Goal: Transaction & Acquisition: Book appointment/travel/reservation

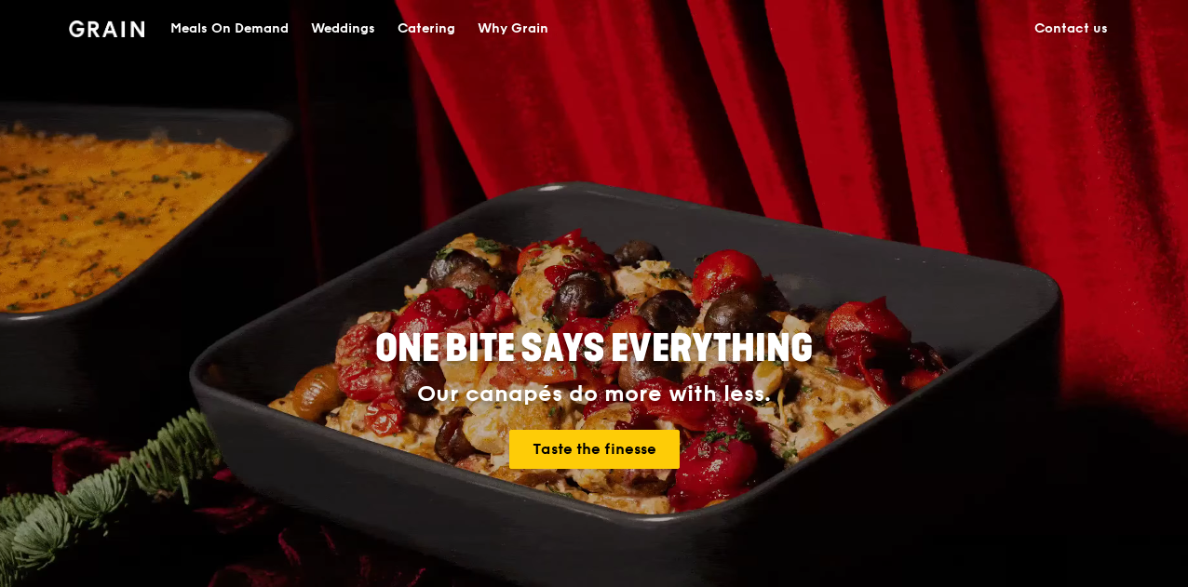
click at [420, 21] on div "Catering" at bounding box center [427, 29] width 58 height 56
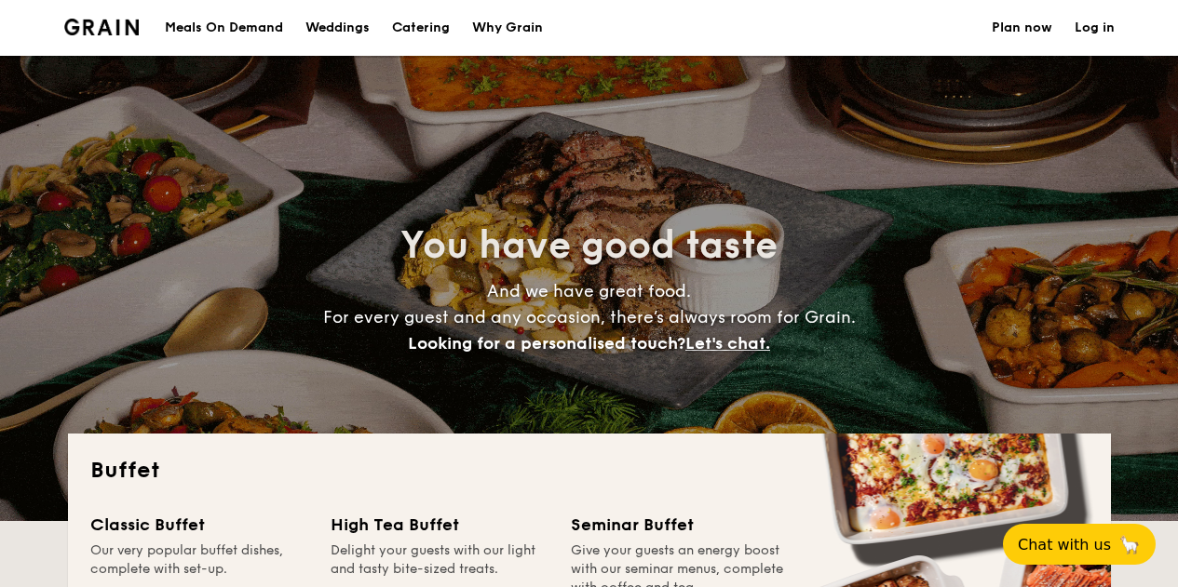
select select
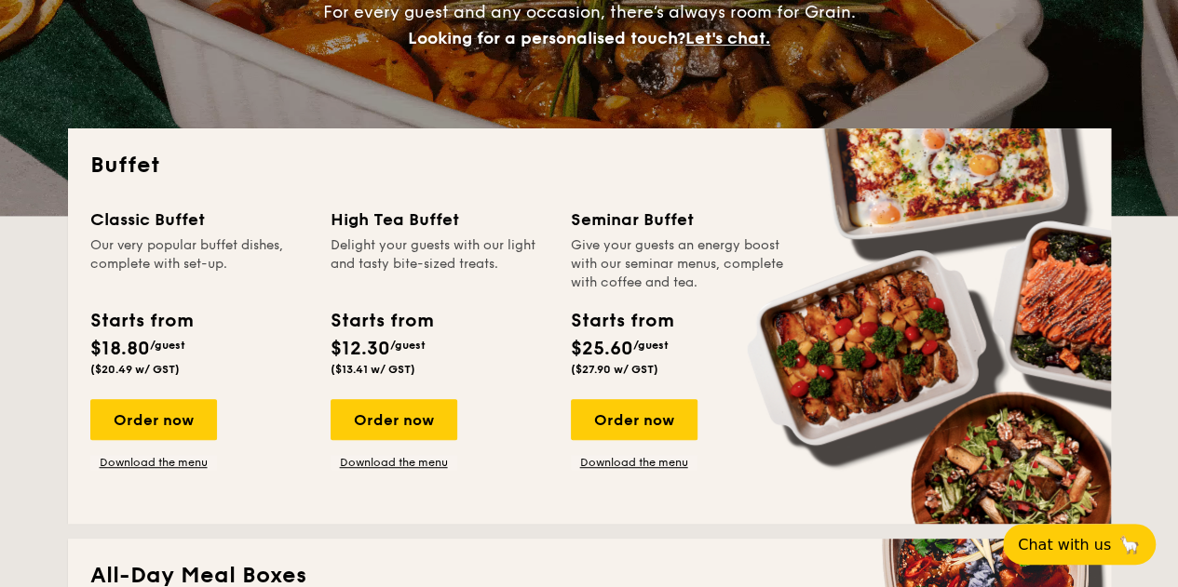
scroll to position [304, 0]
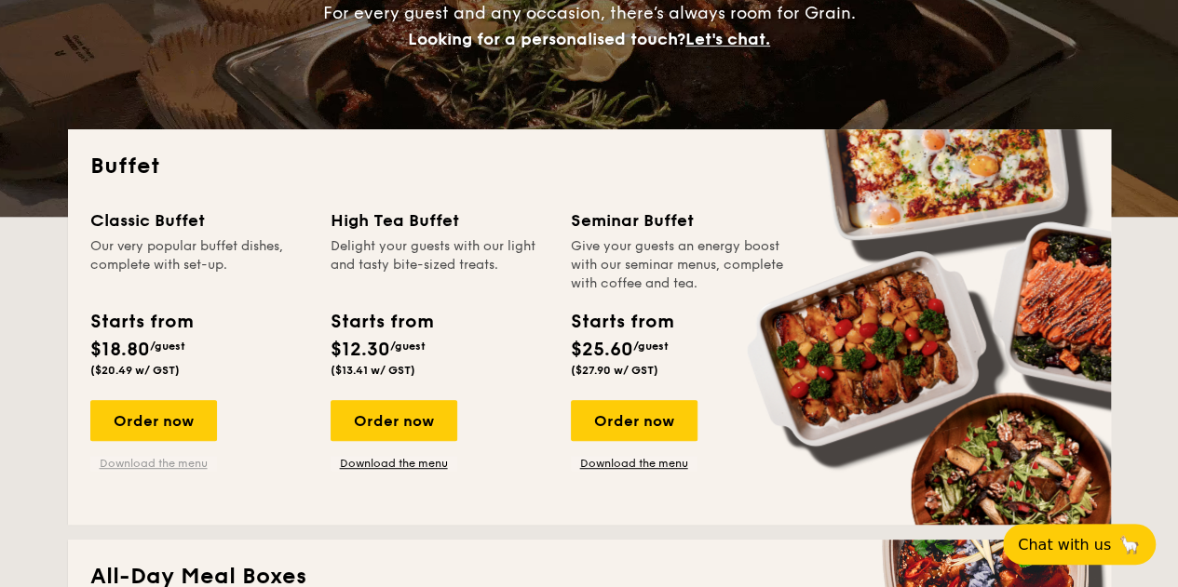
click at [153, 463] on link "Download the menu" at bounding box center [153, 463] width 127 height 15
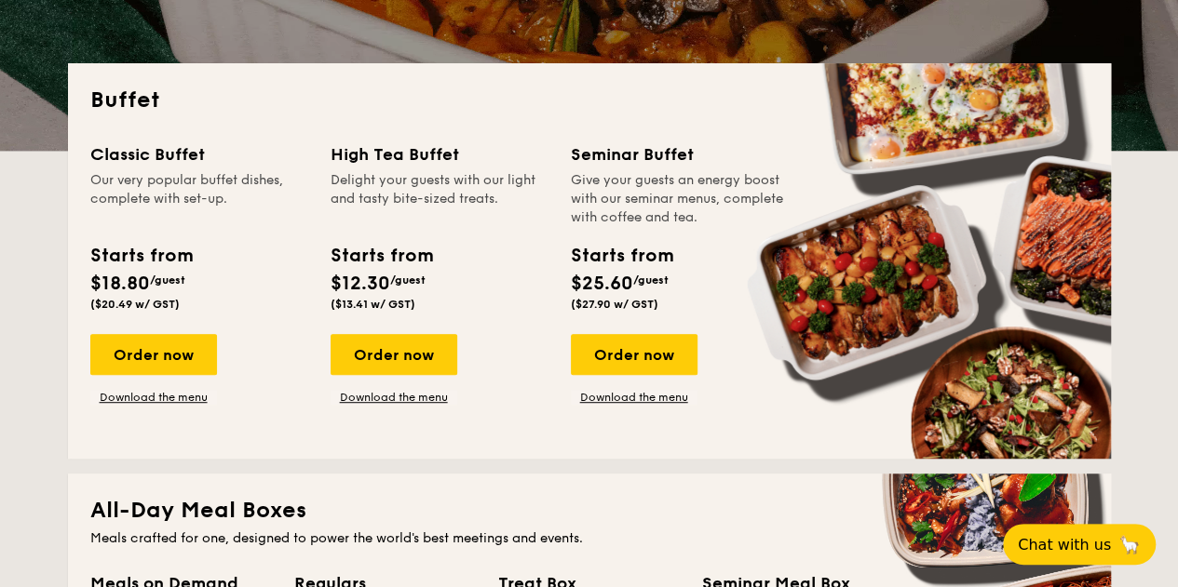
scroll to position [398, 0]
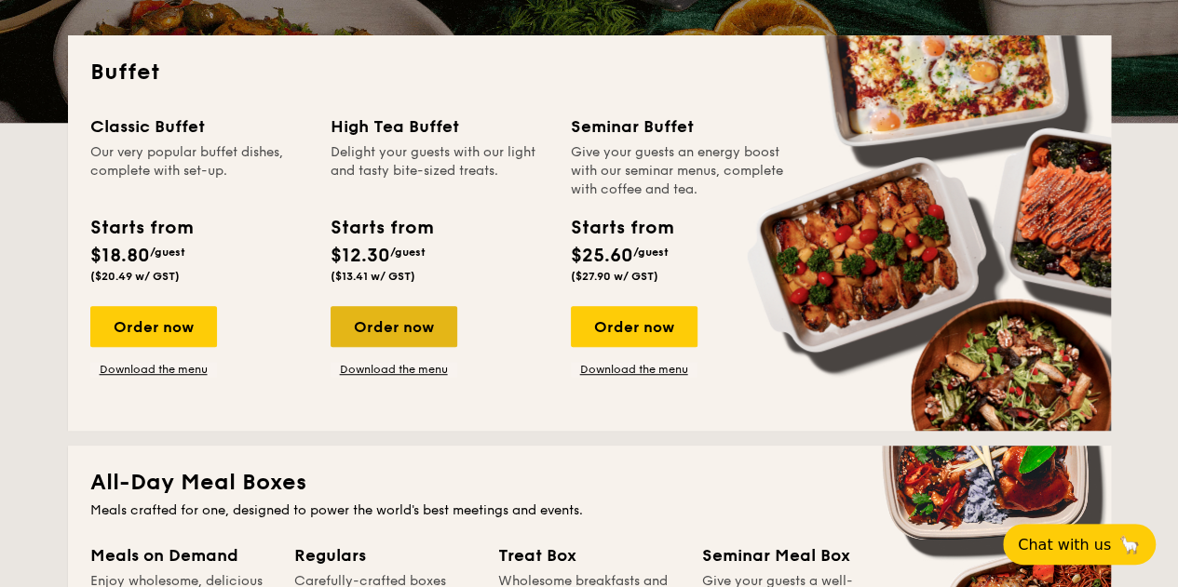
click at [420, 331] on div "Order now" at bounding box center [393, 326] width 127 height 41
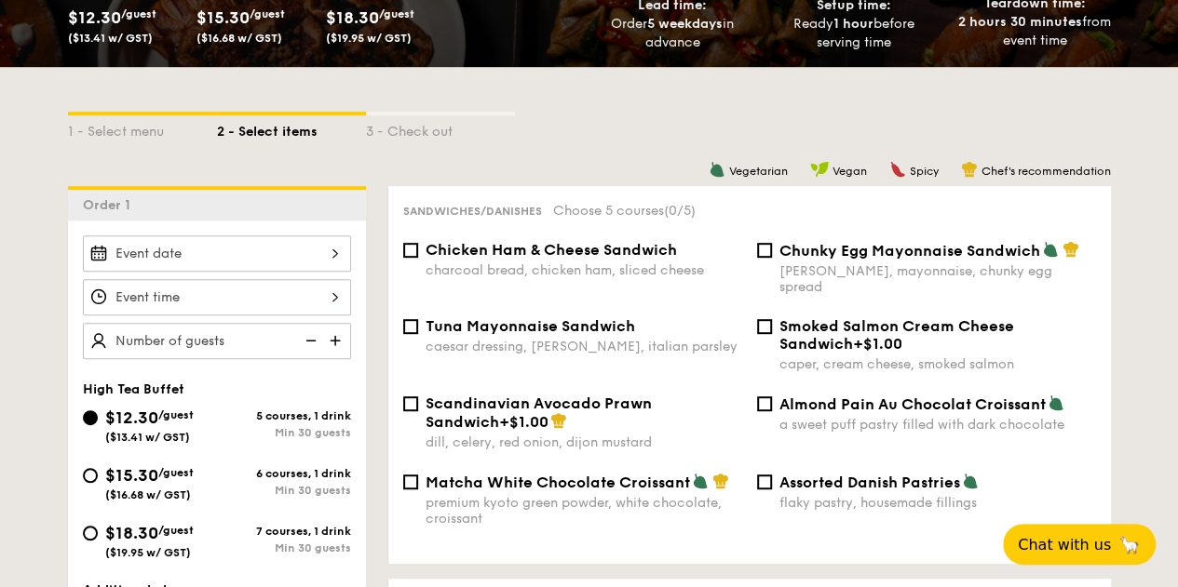
scroll to position [338, 0]
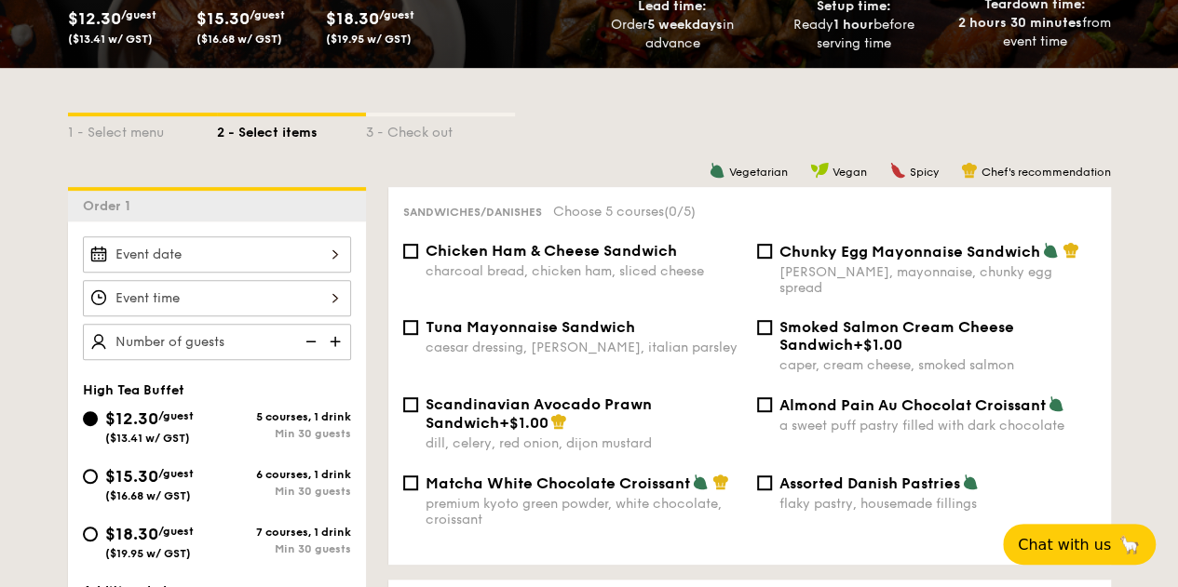
select select
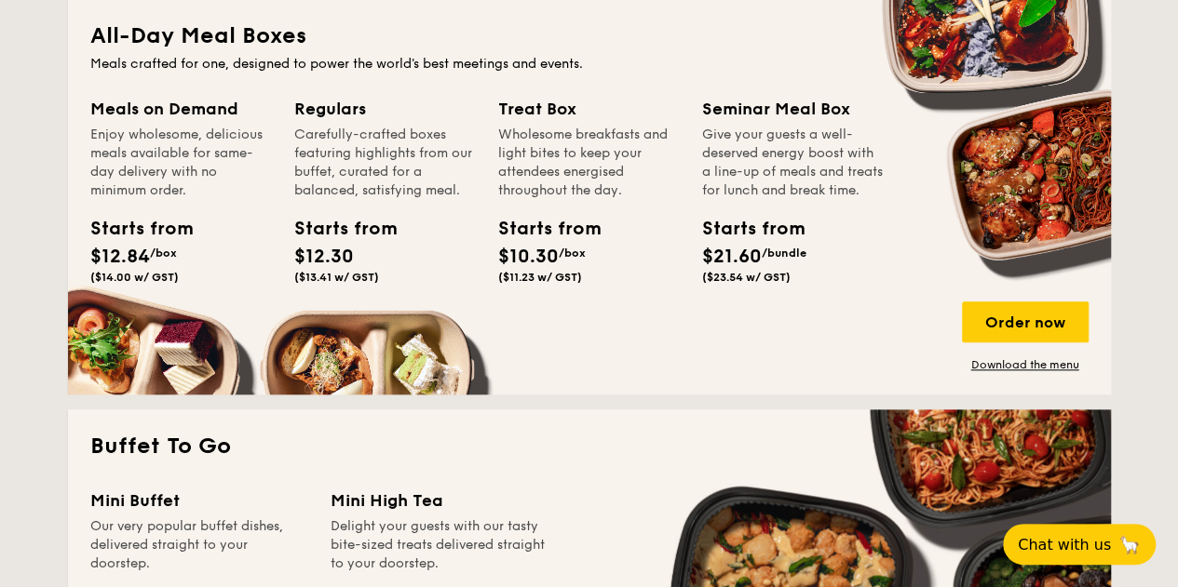
scroll to position [825, 0]
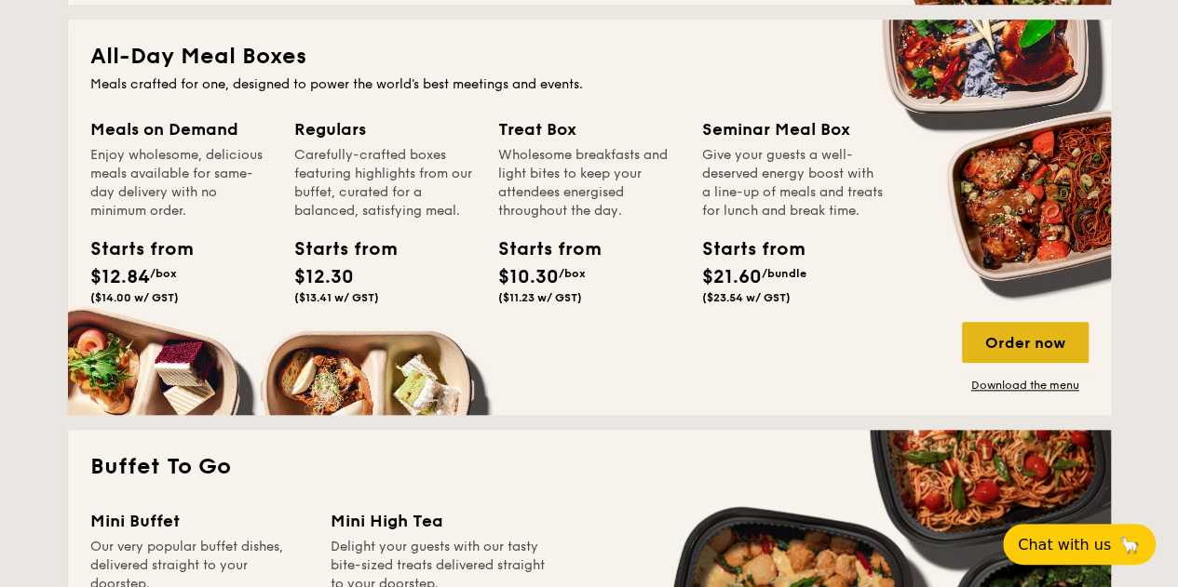
click at [976, 338] on div "Order now" at bounding box center [1025, 342] width 127 height 41
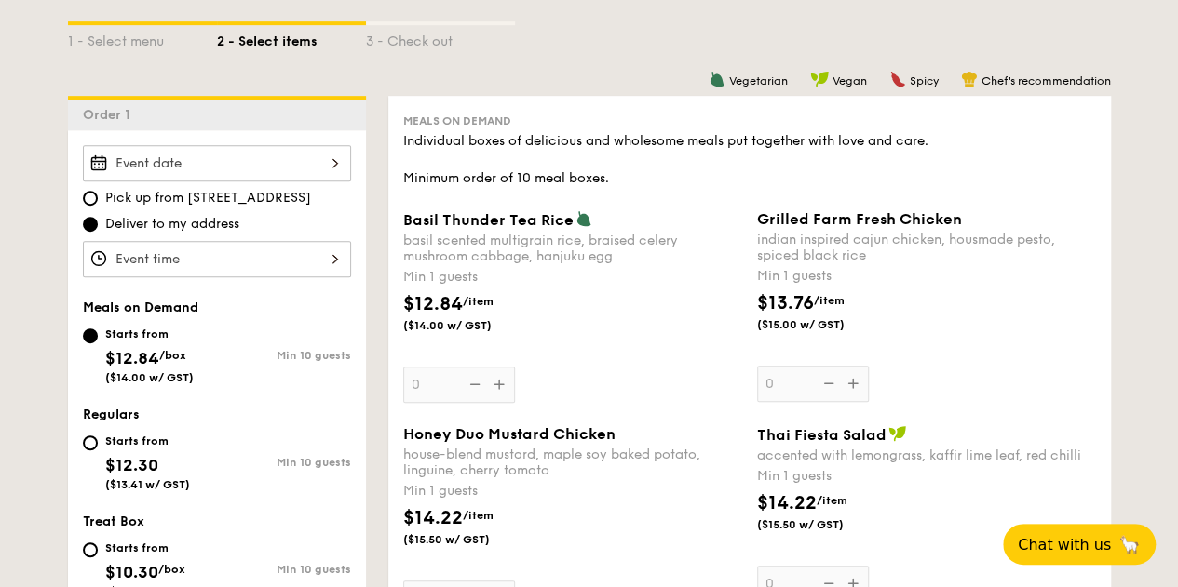
scroll to position [430, 0]
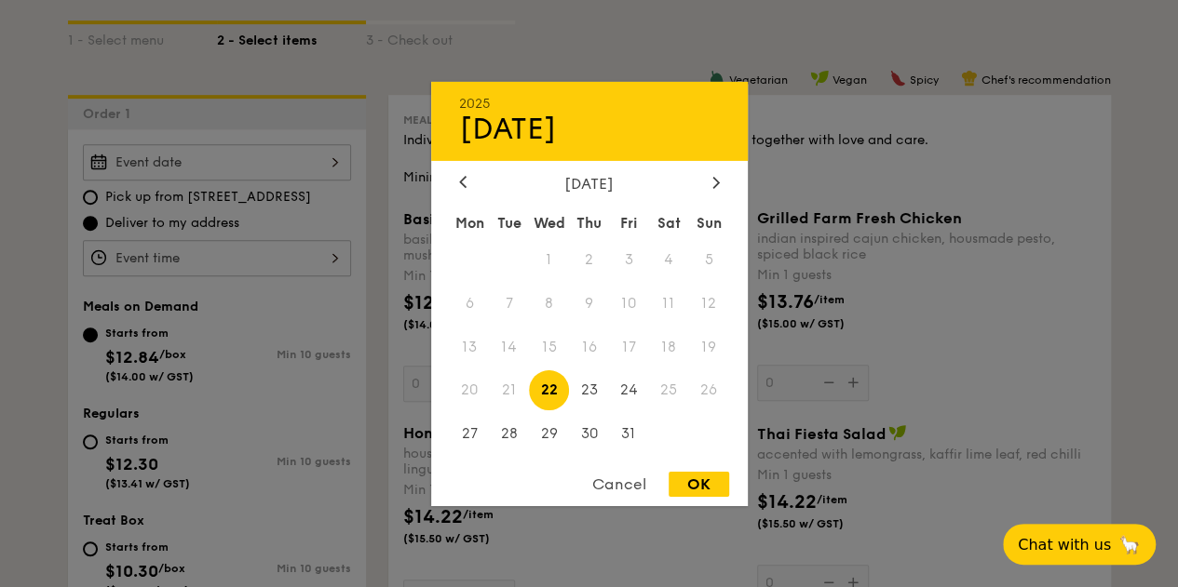
click at [326, 165] on div "2025 Oct [DATE] Tue Wed Thu Fri Sat Sun 1 2 3 4 5 6 7 8 9 10 11 12 13 14 15 16 …" at bounding box center [217, 162] width 268 height 36
click at [707, 387] on span "26" at bounding box center [709, 391] width 40 height 40
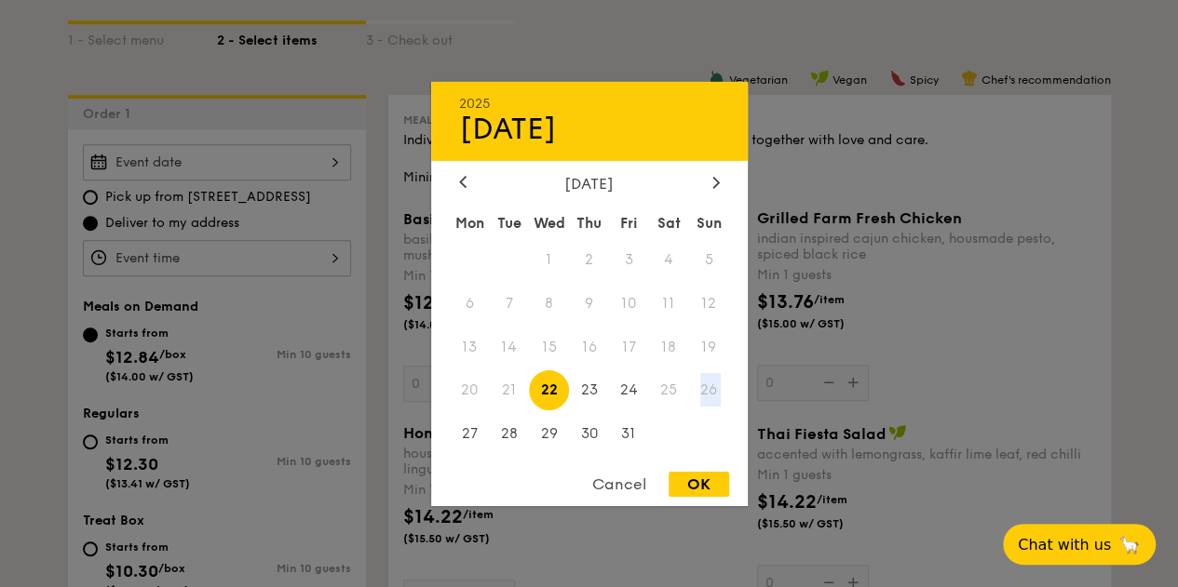
click at [690, 388] on span "26" at bounding box center [709, 391] width 40 height 40
click at [668, 390] on span "25" at bounding box center [669, 391] width 40 height 40
click at [326, 311] on div at bounding box center [589, 293] width 1178 height 587
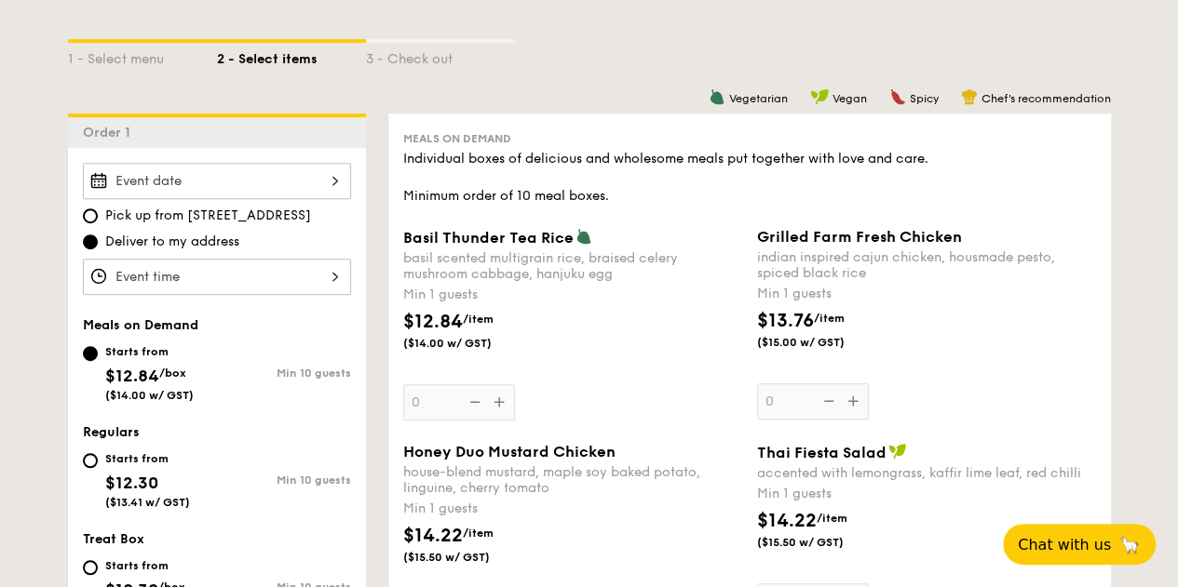
scroll to position [406, 0]
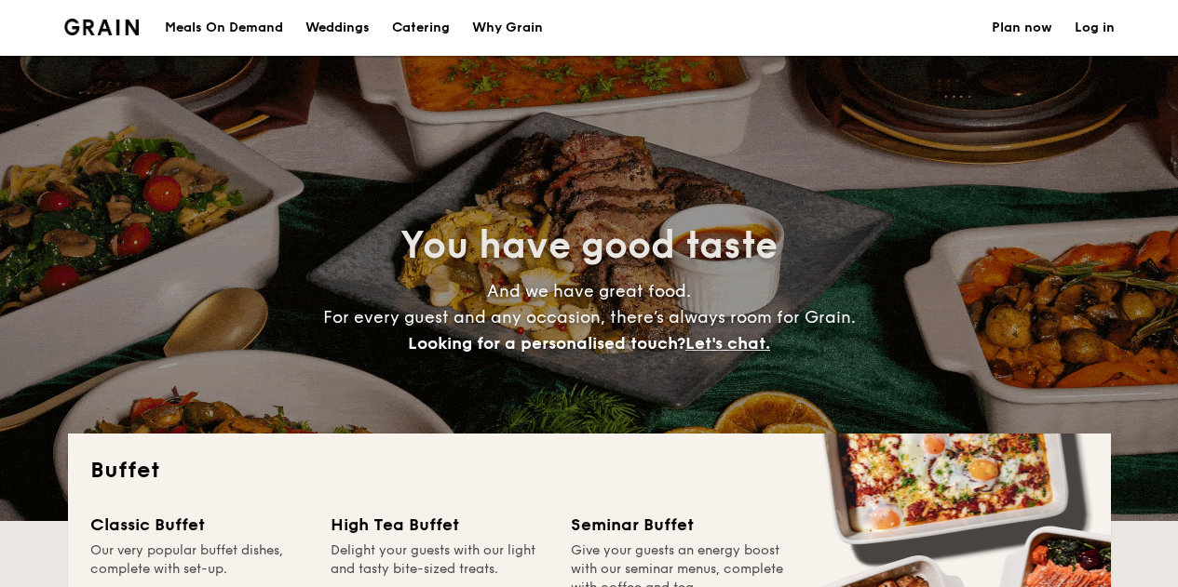
select select
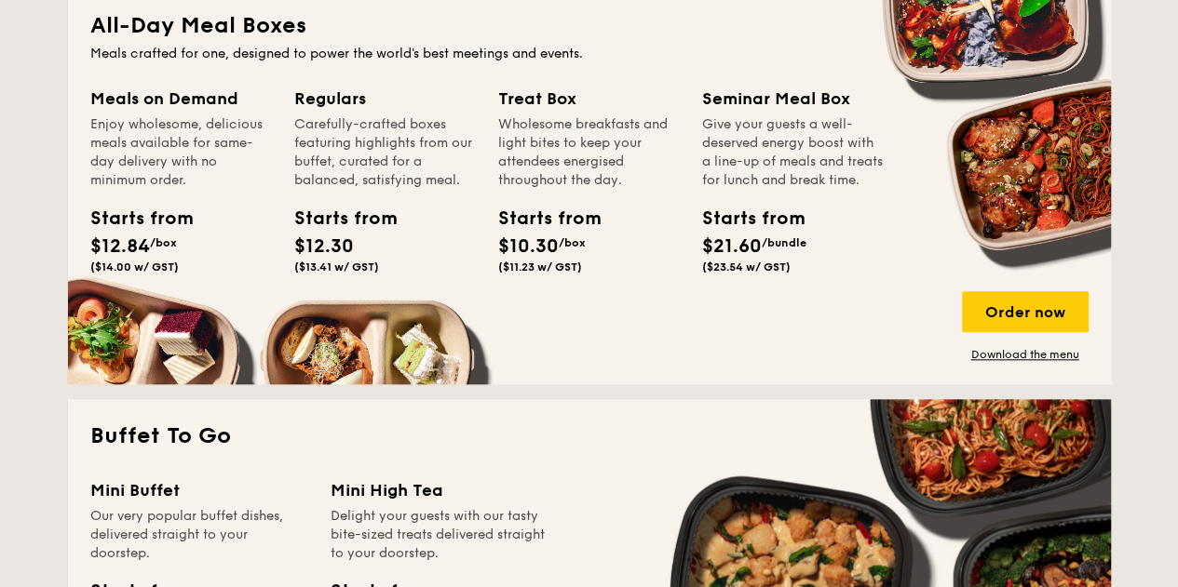
scroll to position [856, 0]
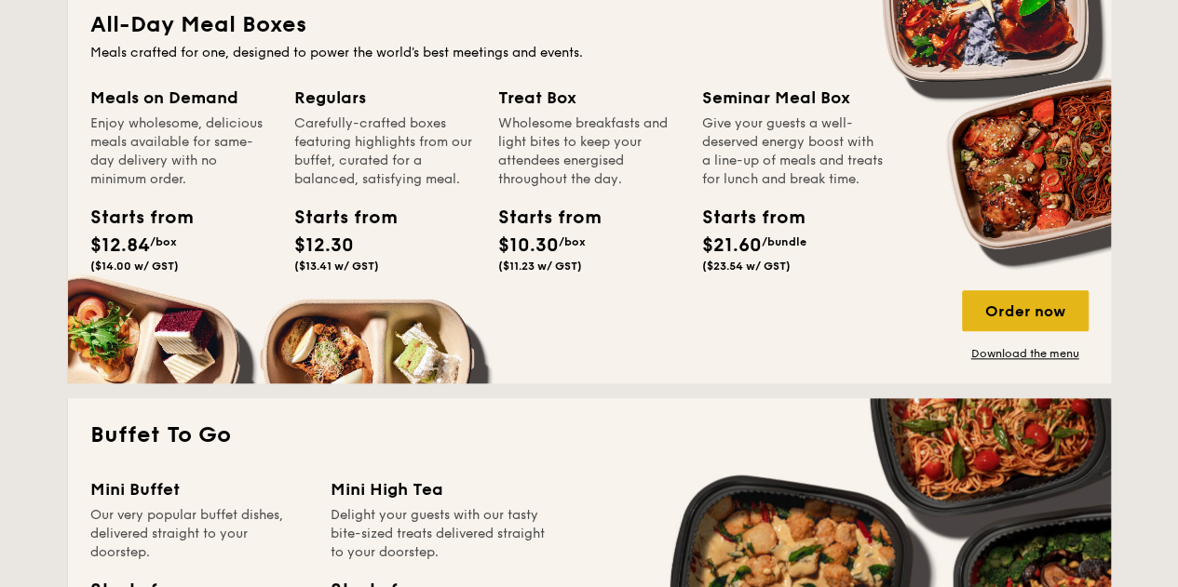
click at [1040, 308] on div "Order now" at bounding box center [1025, 310] width 127 height 41
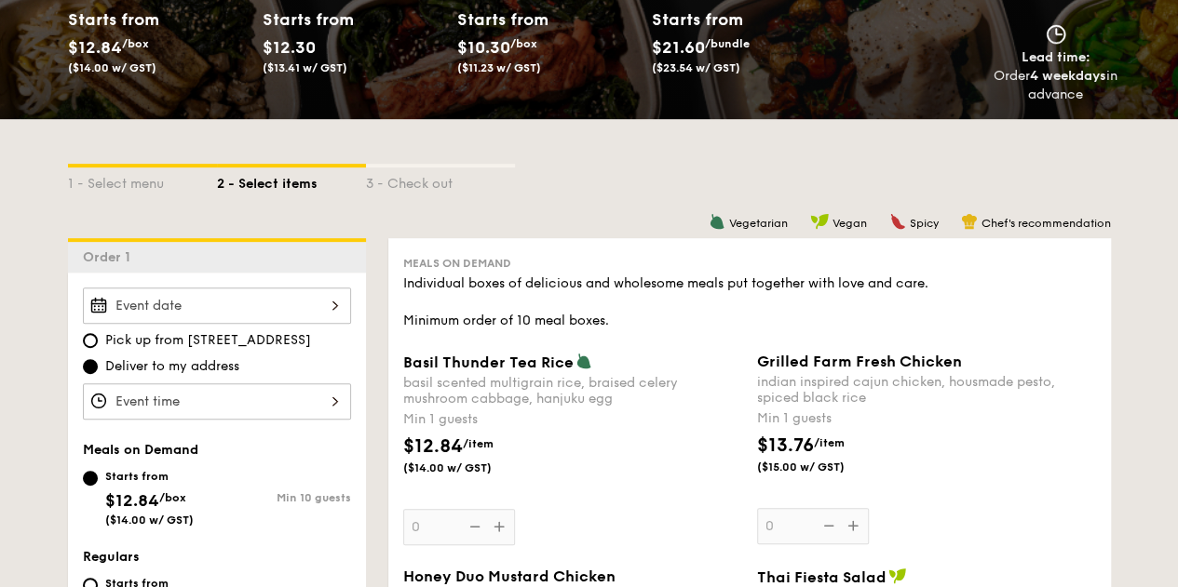
scroll to position [351, 0]
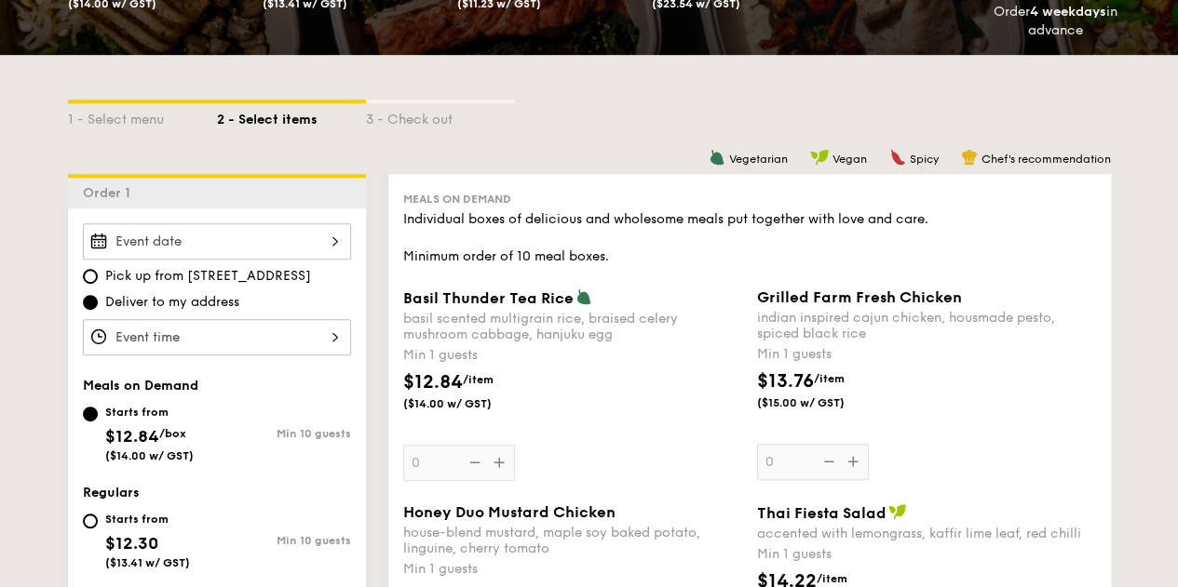
click at [315, 353] on div "Pick up from 5 Burn Road #05-01 Deliver to my address Meals on Demand Starts fr…" at bounding box center [217, 567] width 298 height 717
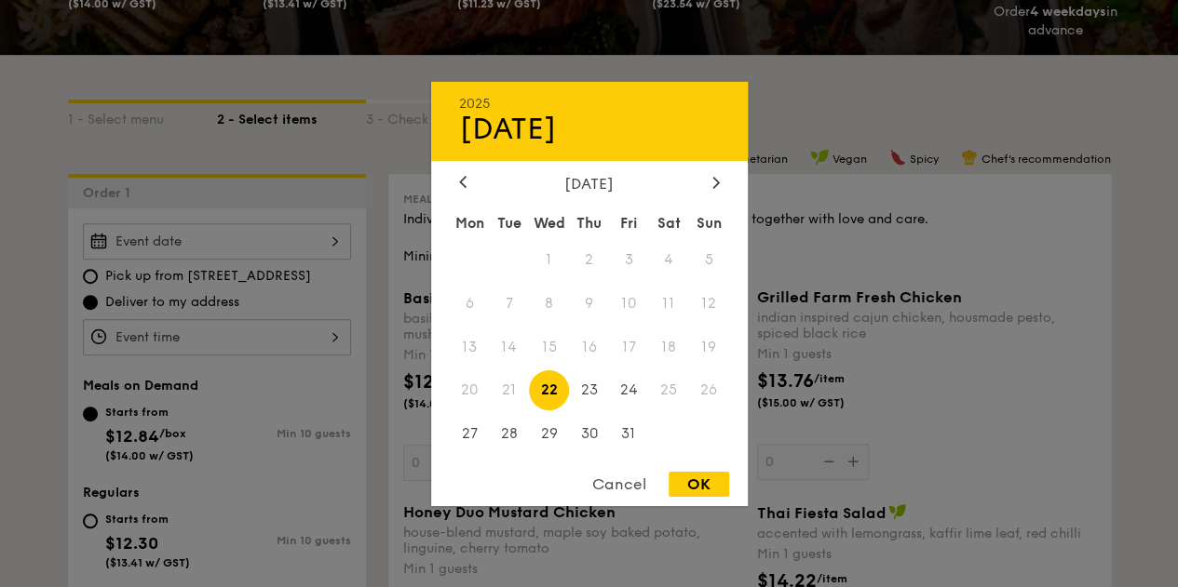
click at [340, 244] on div "2025 Oct [DATE] Tue Wed Thu Fri Sat Sun 1 2 3 4 5 6 7 8 9 10 11 12 13 14 15 16 …" at bounding box center [217, 241] width 268 height 36
click at [694, 377] on span "26" at bounding box center [709, 391] width 40 height 40
click at [681, 393] on span "25" at bounding box center [669, 391] width 40 height 40
click at [727, 181] on div "[DATE]" at bounding box center [589, 183] width 317 height 18
click at [715, 181] on icon at bounding box center [715, 182] width 7 height 12
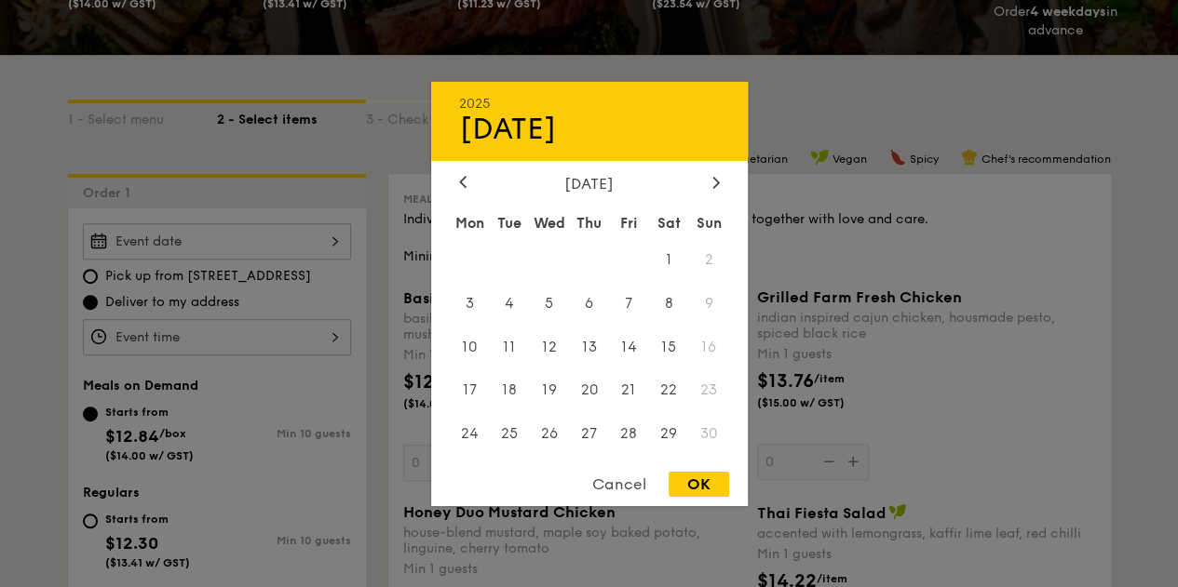
click at [467, 191] on div "November 2025 Mon Tue Wed Thu Fri Sat Sun 1 2 3 4 5 6 7 8 9 10 11 12 13 14 15 1…" at bounding box center [589, 315] width 317 height 283
click at [451, 178] on div "November 2025" at bounding box center [589, 183] width 317 height 18
click at [467, 182] on div at bounding box center [462, 183] width 17 height 18
click at [670, 398] on span "25" at bounding box center [669, 391] width 40 height 40
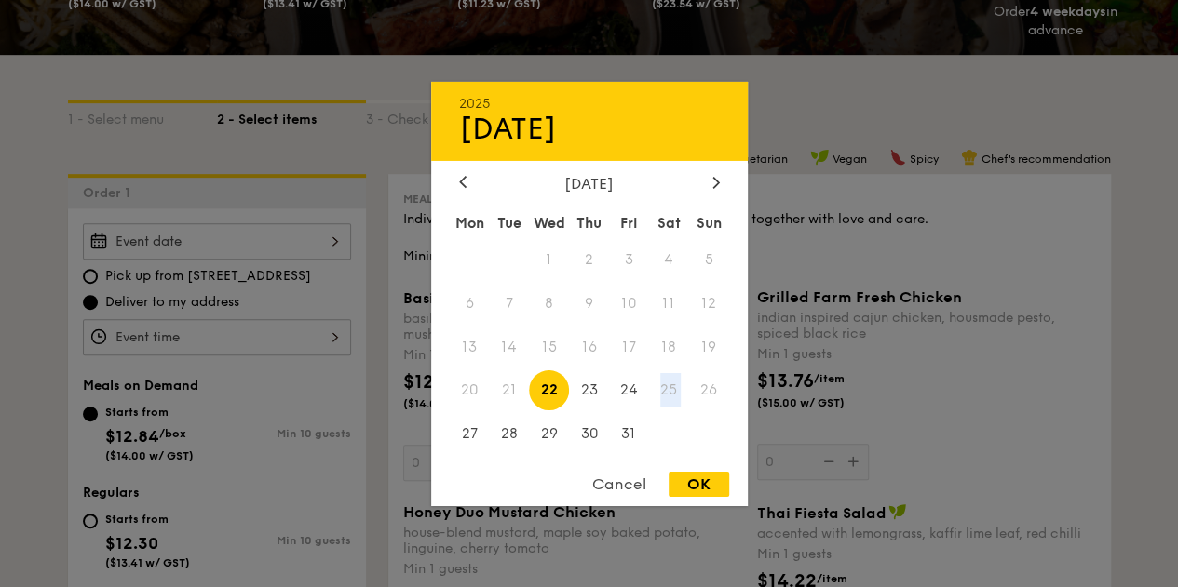
click at [670, 398] on span "25" at bounding box center [669, 391] width 40 height 40
click at [631, 390] on span "24" at bounding box center [629, 391] width 40 height 40
click at [670, 392] on span "25" at bounding box center [669, 391] width 40 height 40
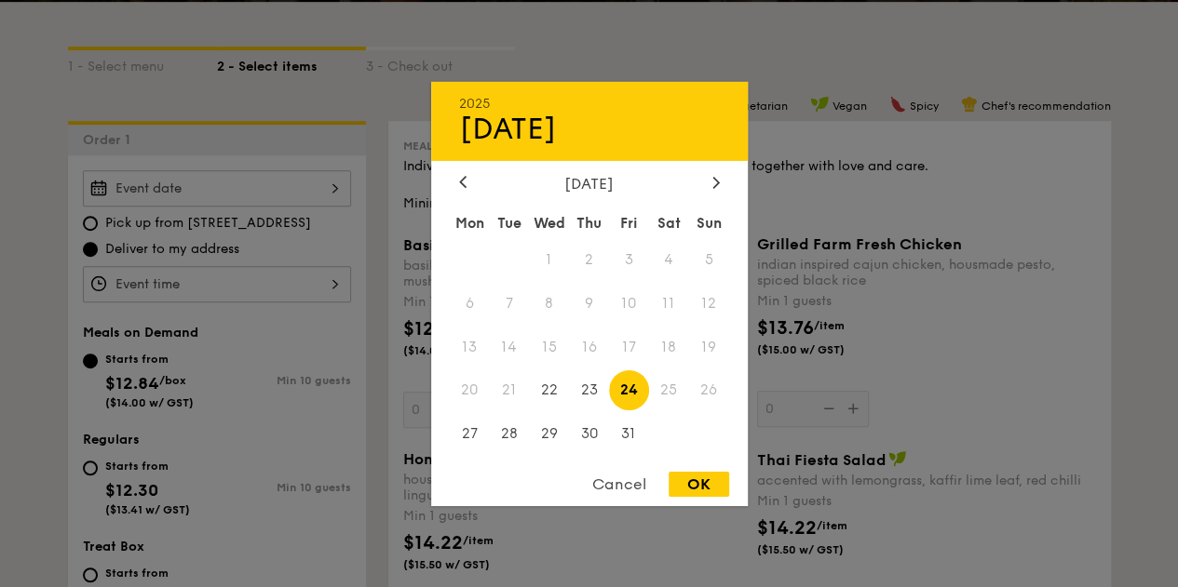
scroll to position [405, 0]
click at [712, 178] on icon at bounding box center [715, 182] width 7 height 12
click at [670, 258] on span "1" at bounding box center [669, 259] width 40 height 40
click at [336, 237] on div at bounding box center [589, 293] width 1178 height 587
